Goal: Browse casually

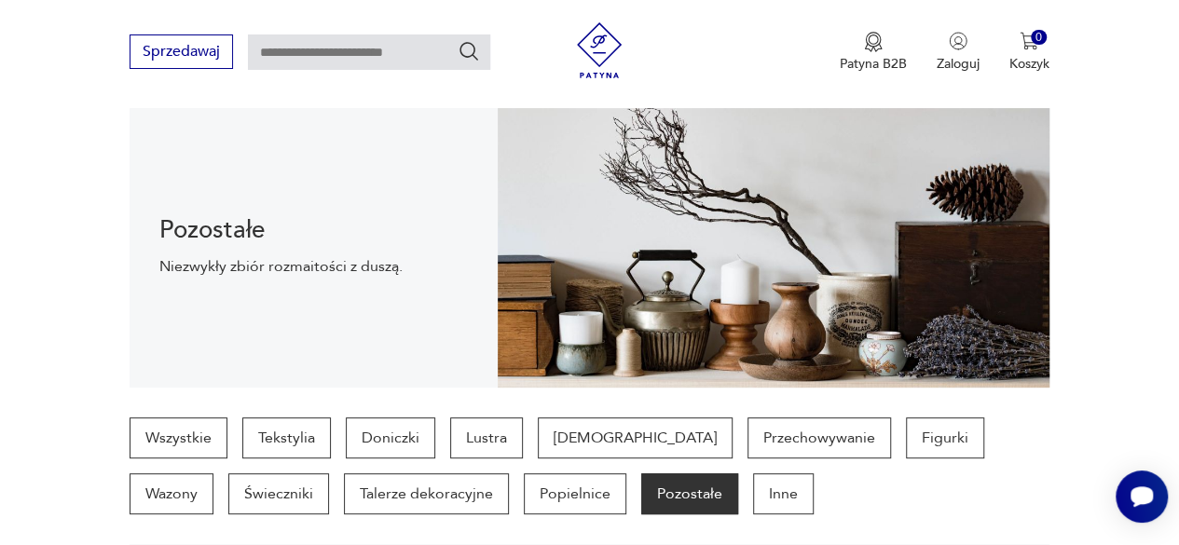
scroll to position [205, 0]
